Goal: Check status: Check status

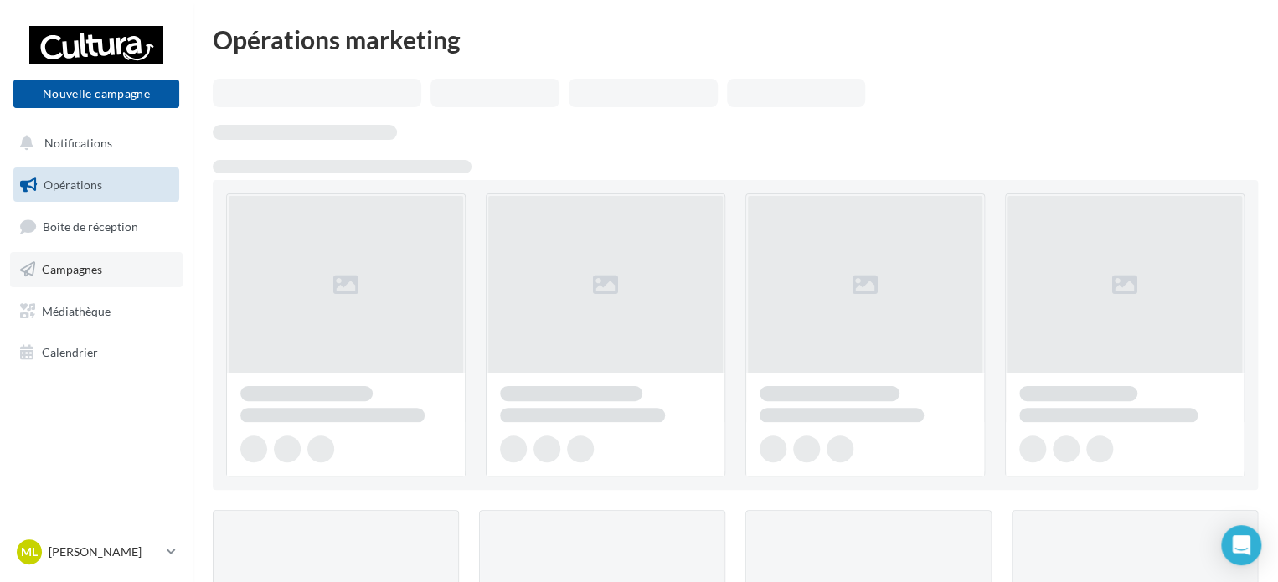
click at [116, 255] on link "Campagnes" at bounding box center [96, 269] width 172 height 35
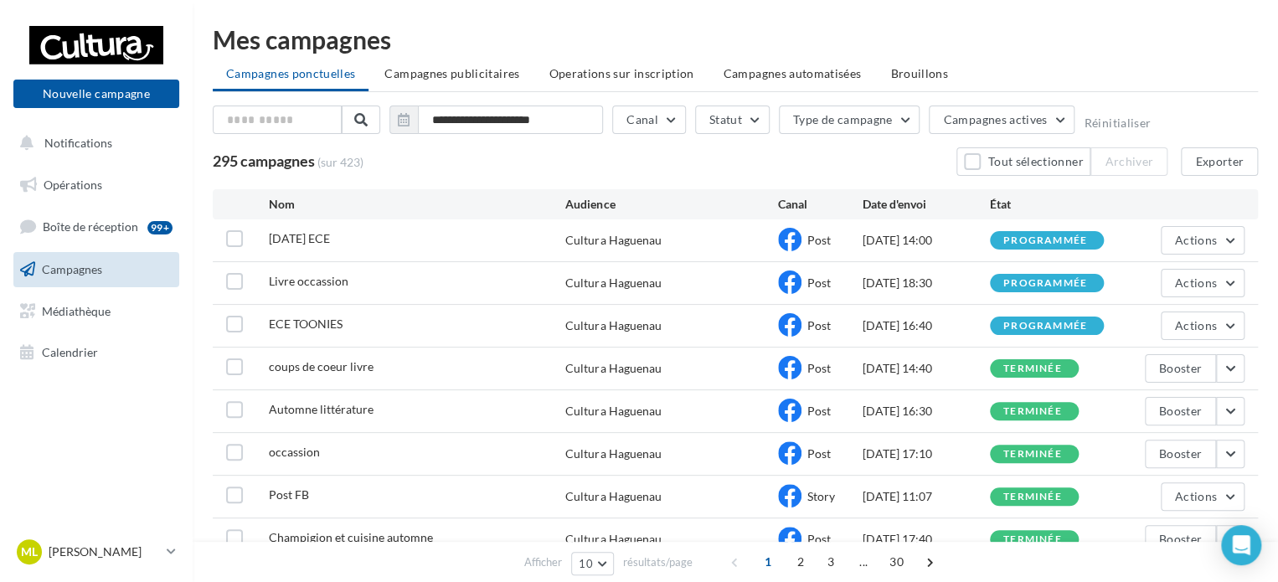
click at [878, 167] on div "295 campagnes (sur 423) Tout sélectionner Archiver Exporter" at bounding box center [735, 161] width 1045 height 28
click at [1192, 251] on button "Actions" at bounding box center [1203, 240] width 84 height 28
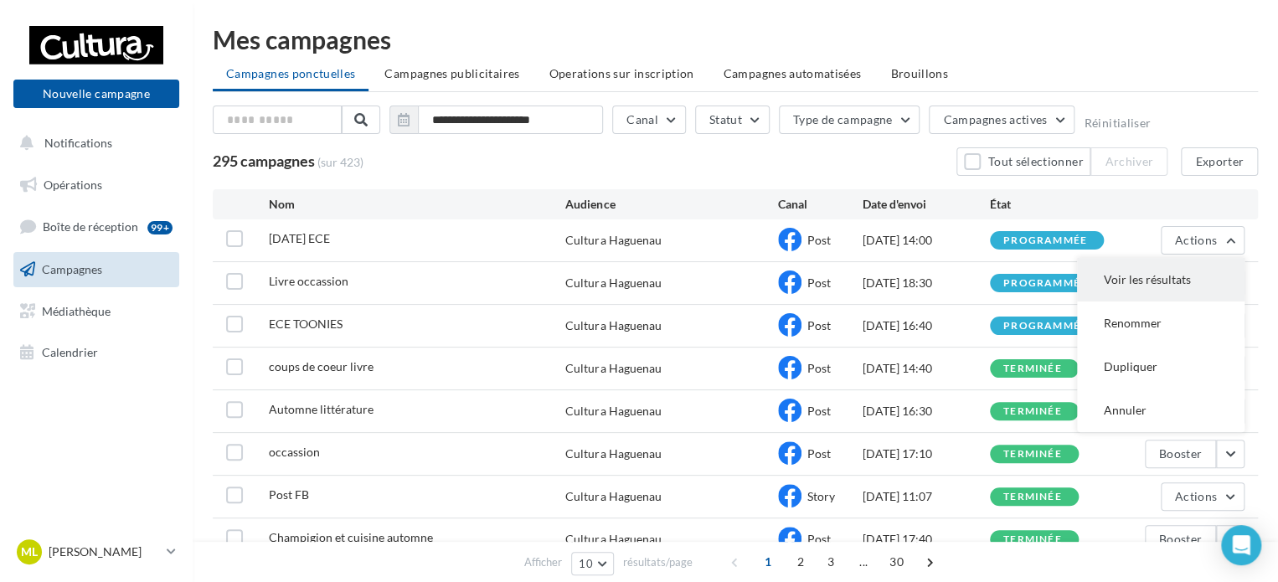
click at [1165, 279] on button "Voir les résultats" at bounding box center [1160, 280] width 167 height 44
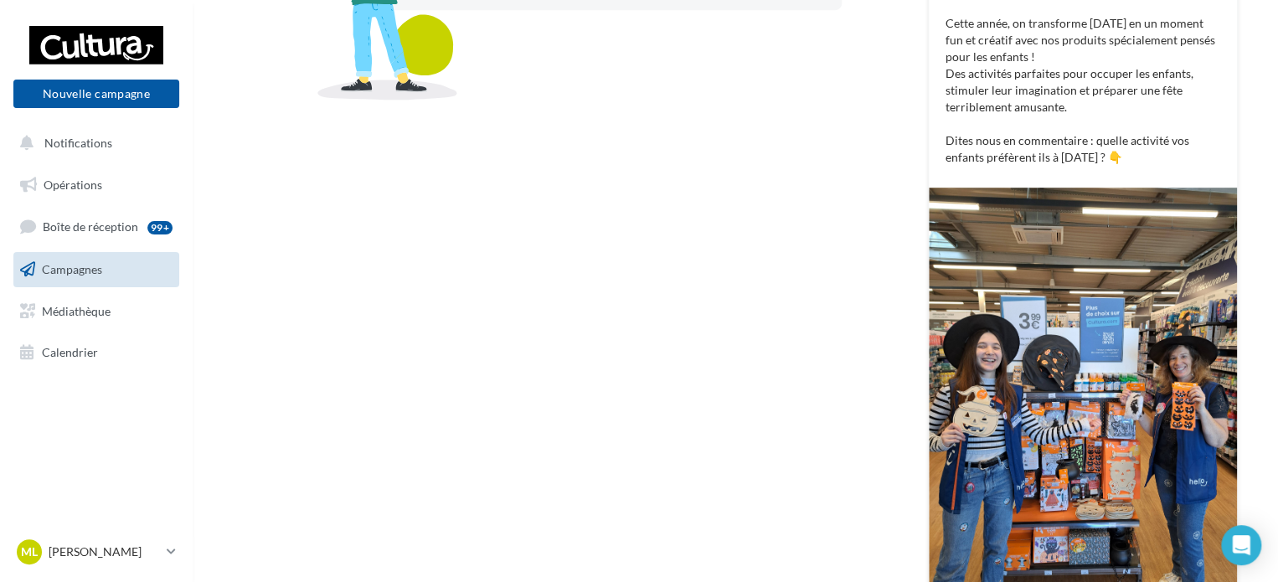
scroll to position [499, 0]
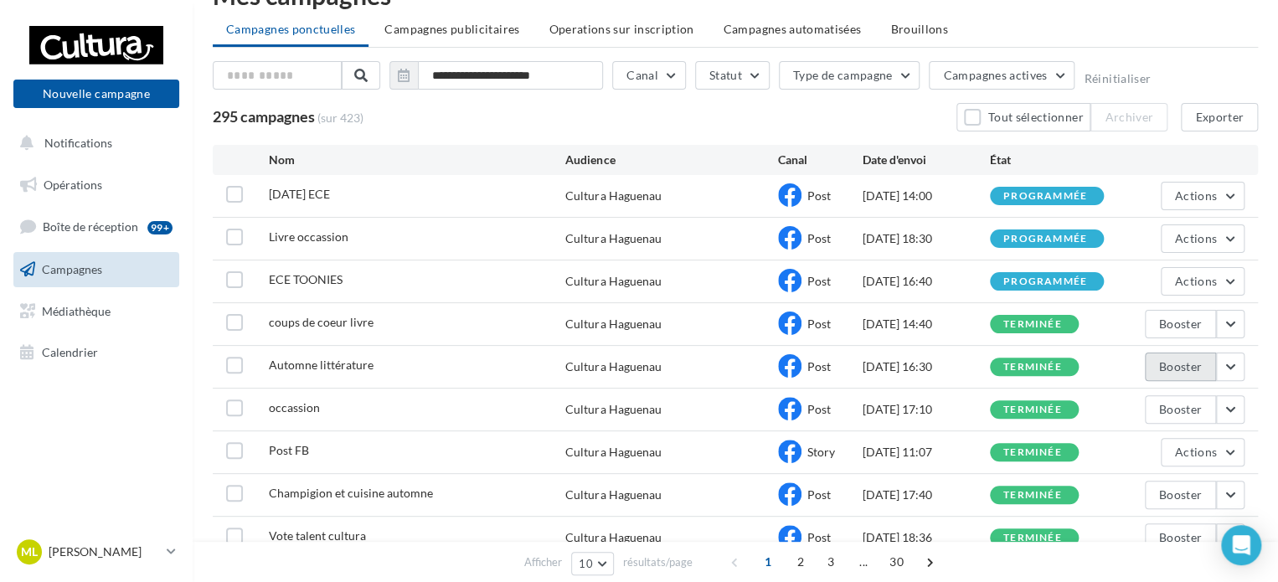
scroll to position [84, 0]
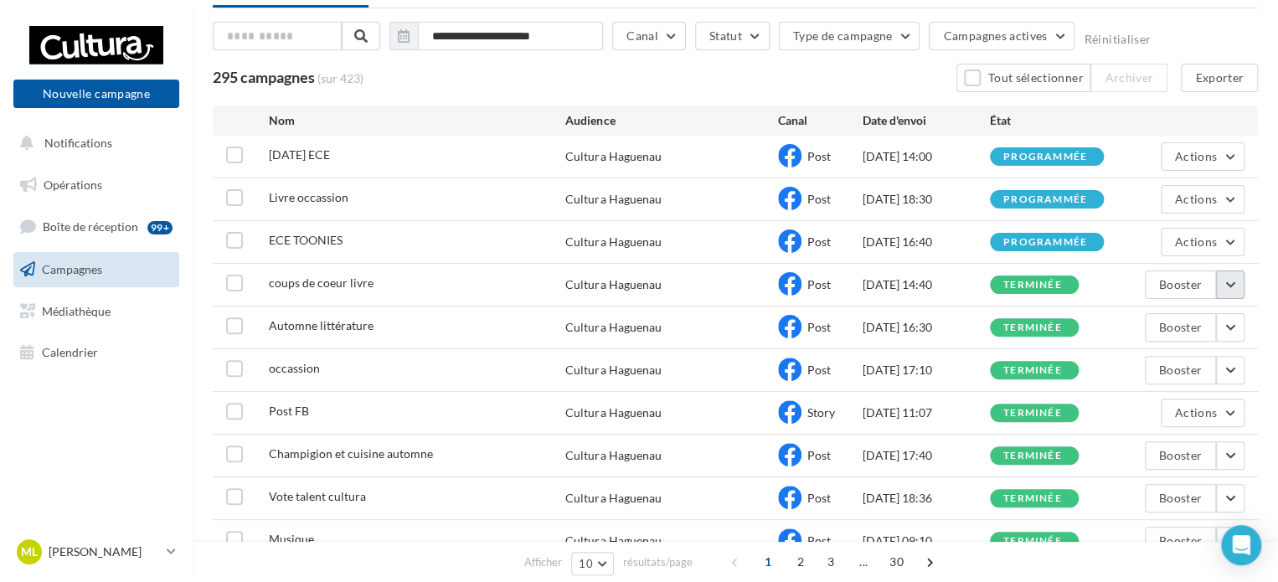
click at [1237, 284] on button "button" at bounding box center [1230, 284] width 28 height 28
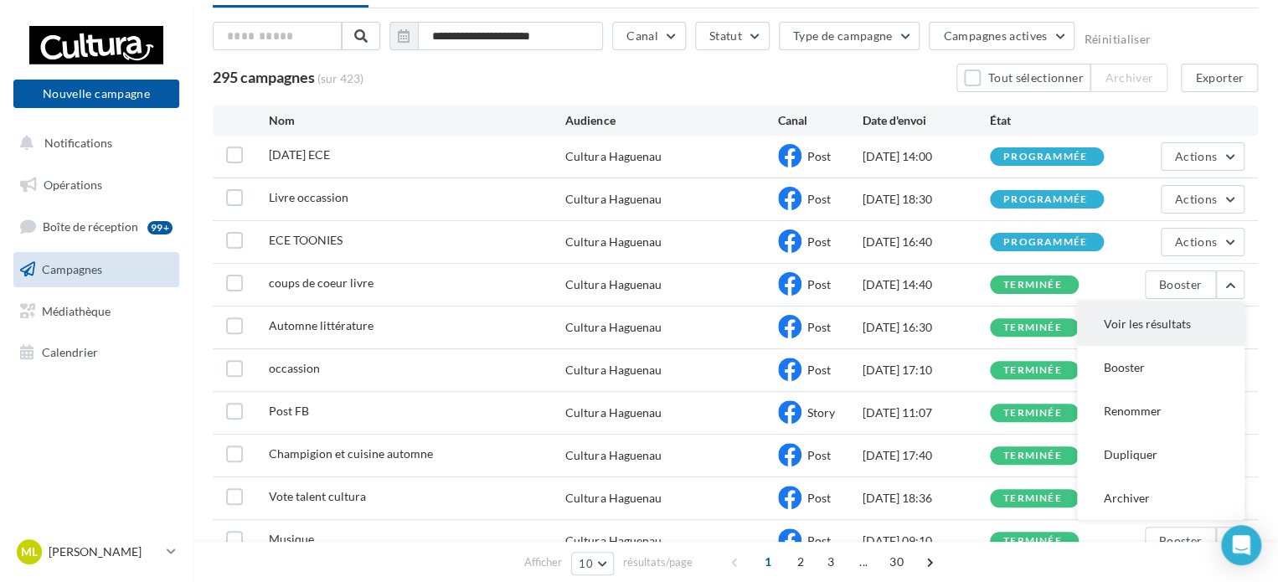
click at [1196, 331] on button "Voir les résultats" at bounding box center [1160, 324] width 167 height 44
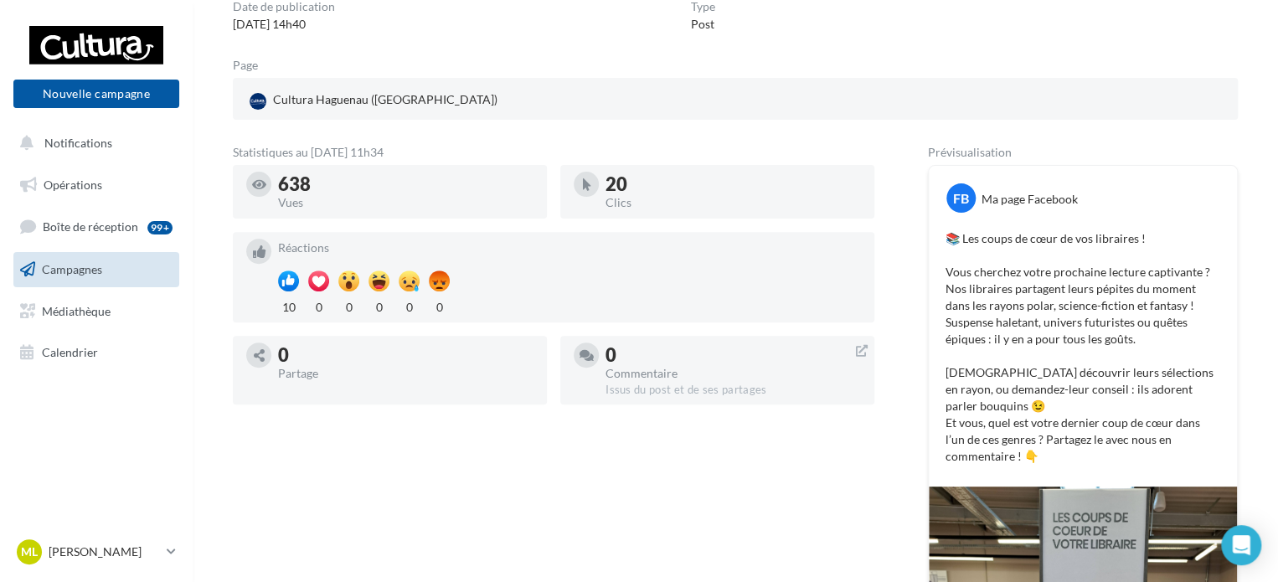
scroll to position [420, 0]
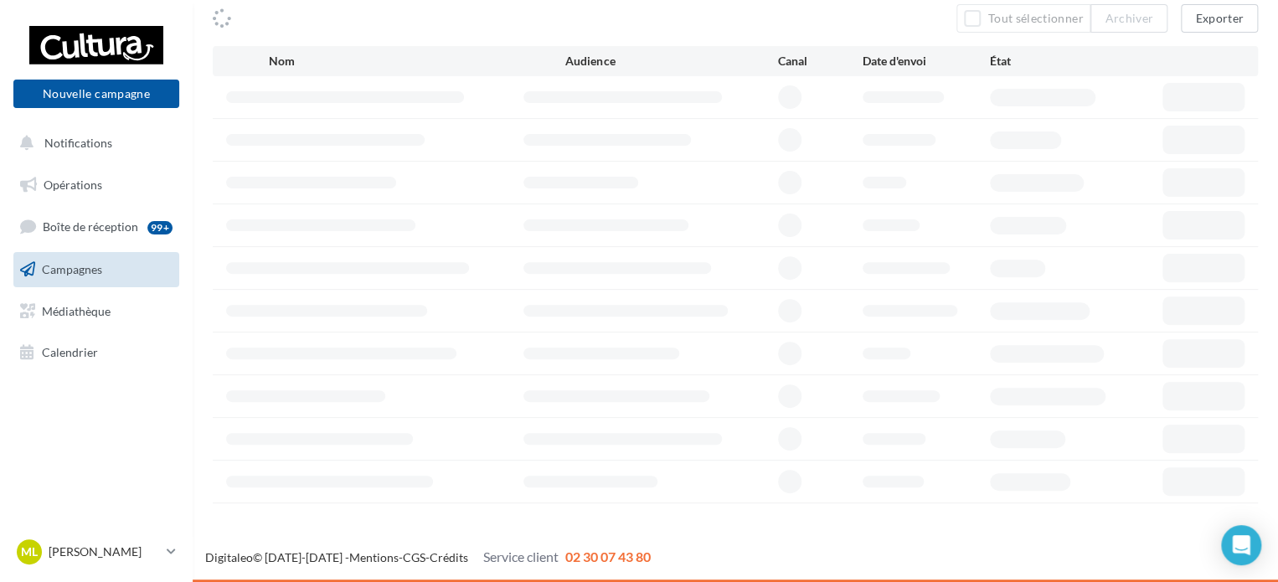
scroll to position [84, 0]
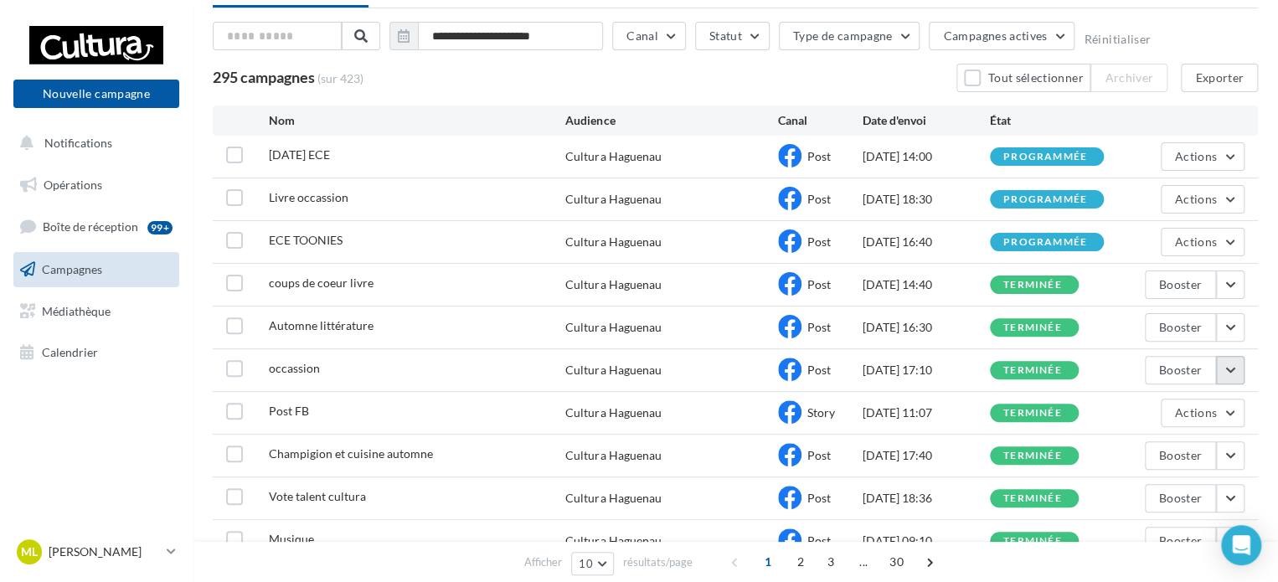
click at [1223, 363] on button "button" at bounding box center [1230, 370] width 28 height 28
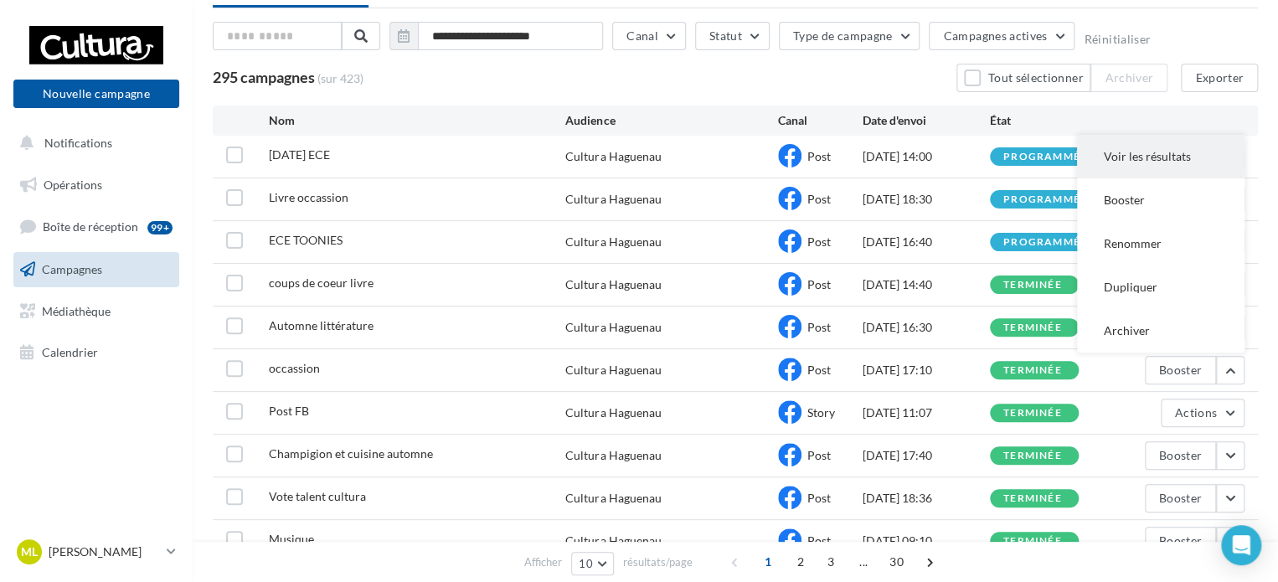
click at [1127, 163] on button "Voir les résultats" at bounding box center [1160, 157] width 167 height 44
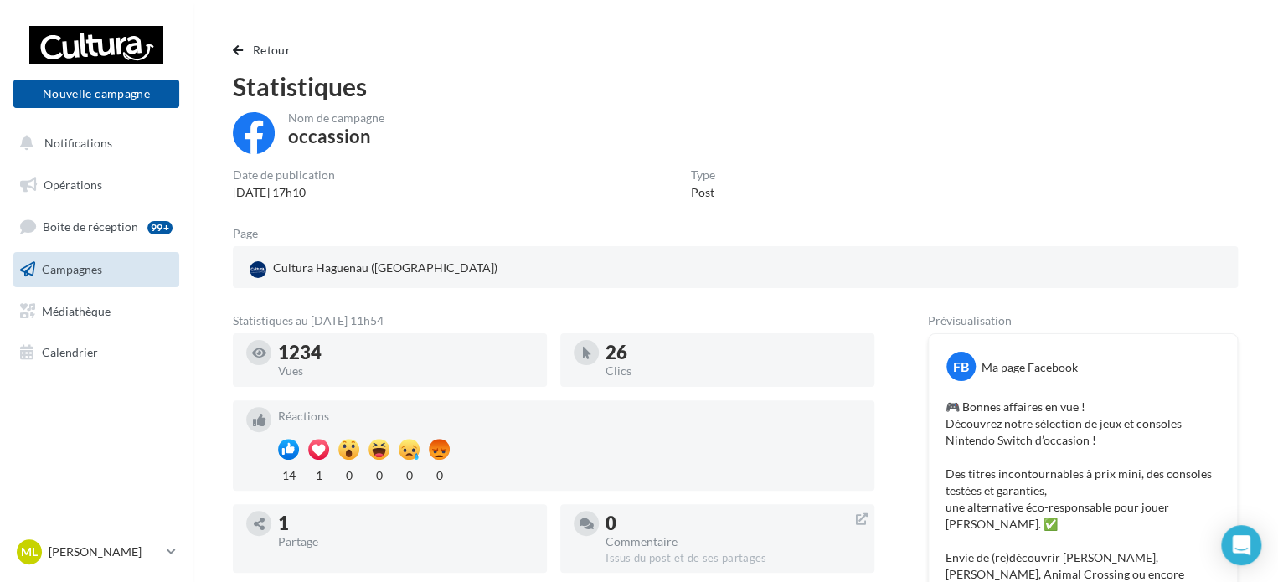
scroll to position [84, 0]
